Goal: Navigation & Orientation: Find specific page/section

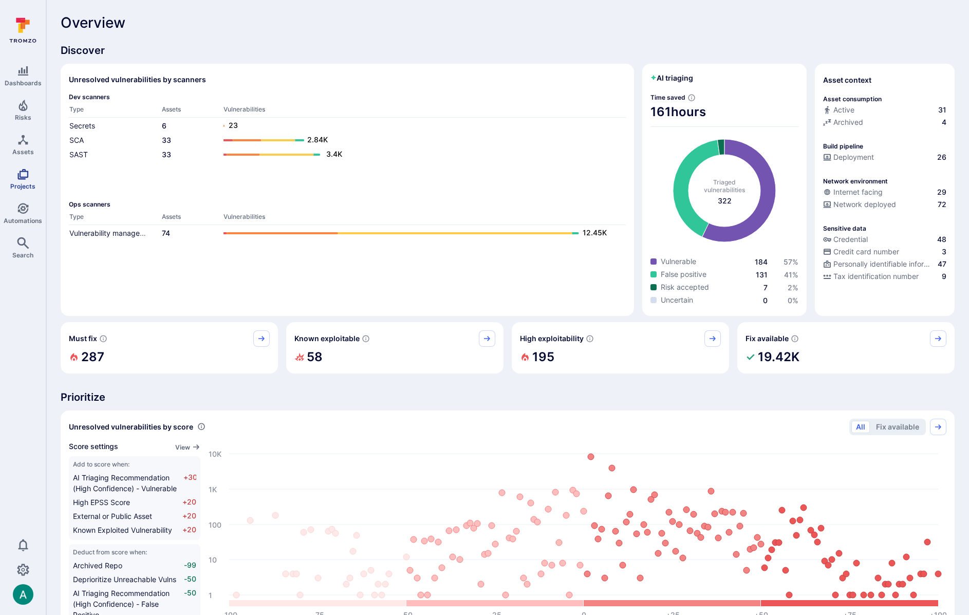
click at [21, 176] on icon "Projects" at bounding box center [22, 174] width 11 height 11
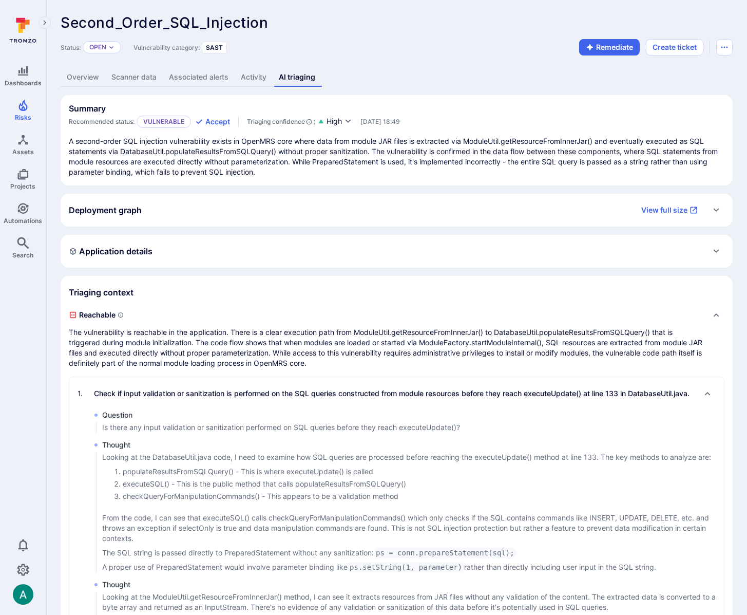
click at [82, 78] on link "Overview" at bounding box center [83, 77] width 45 height 19
